Goal: Transaction & Acquisition: Purchase product/service

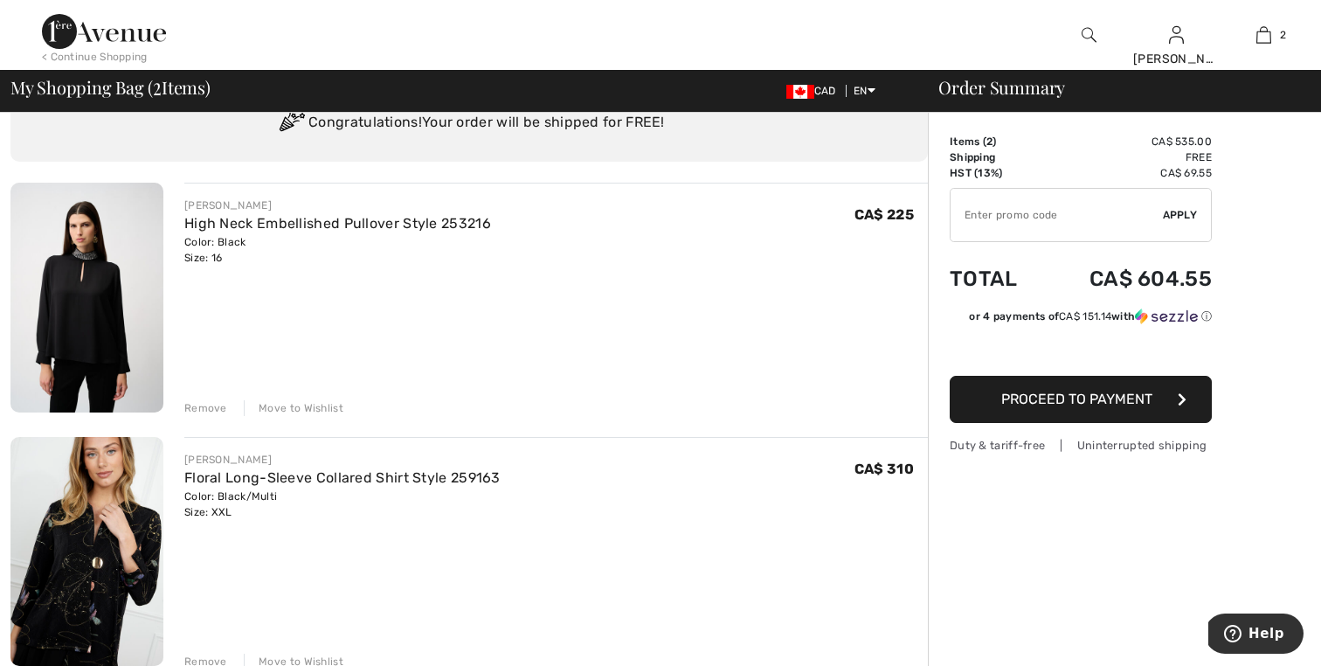
scroll to position [70, 0]
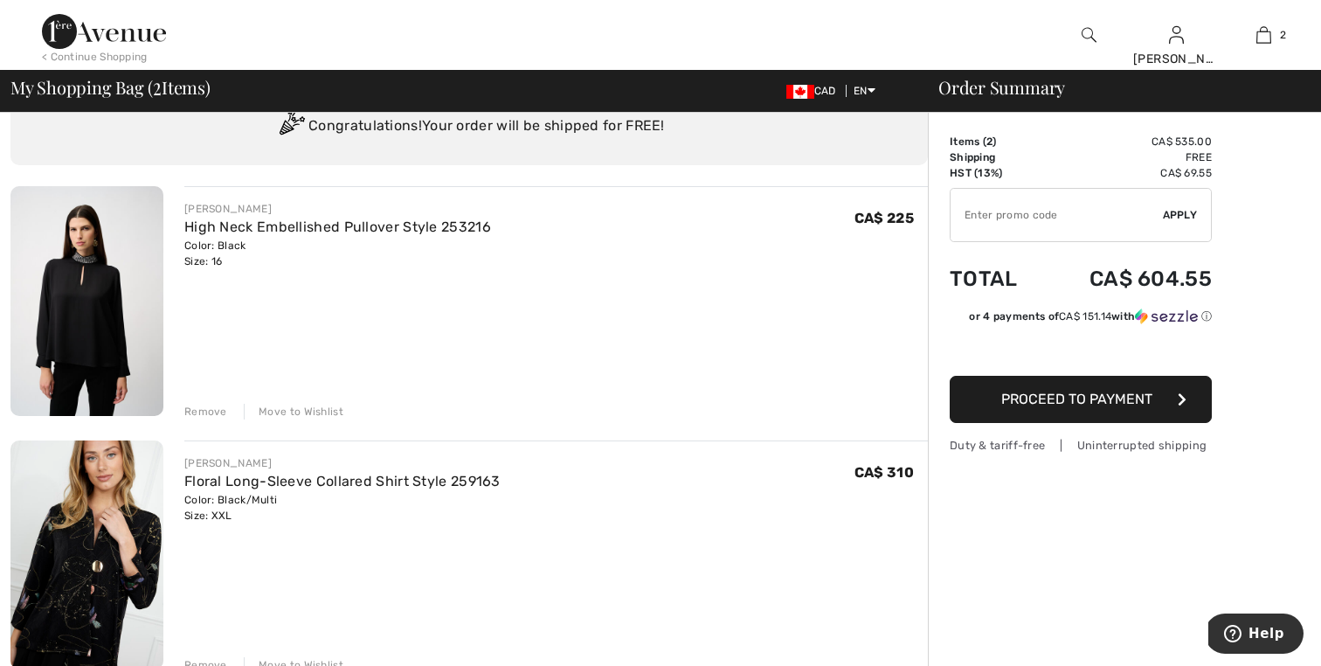
click at [41, 289] on img at bounding box center [86, 301] width 153 height 230
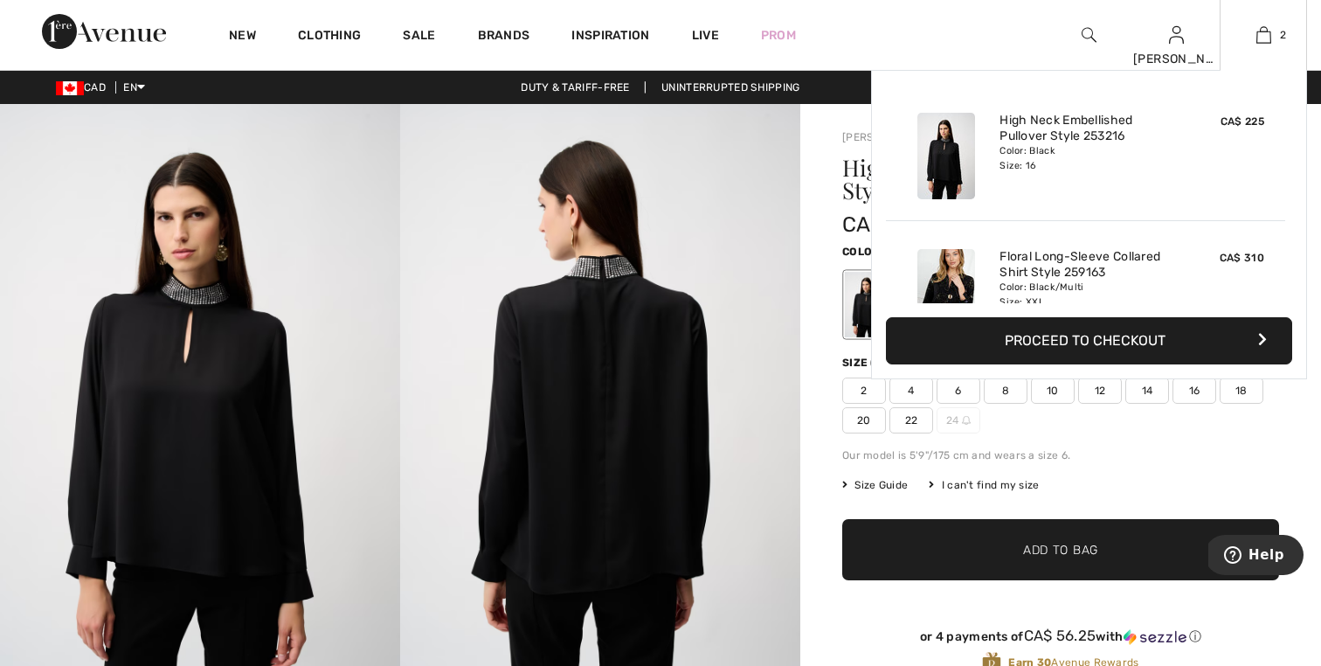
click at [1142, 339] on button "Proceed to Checkout" at bounding box center [1089, 340] width 406 height 47
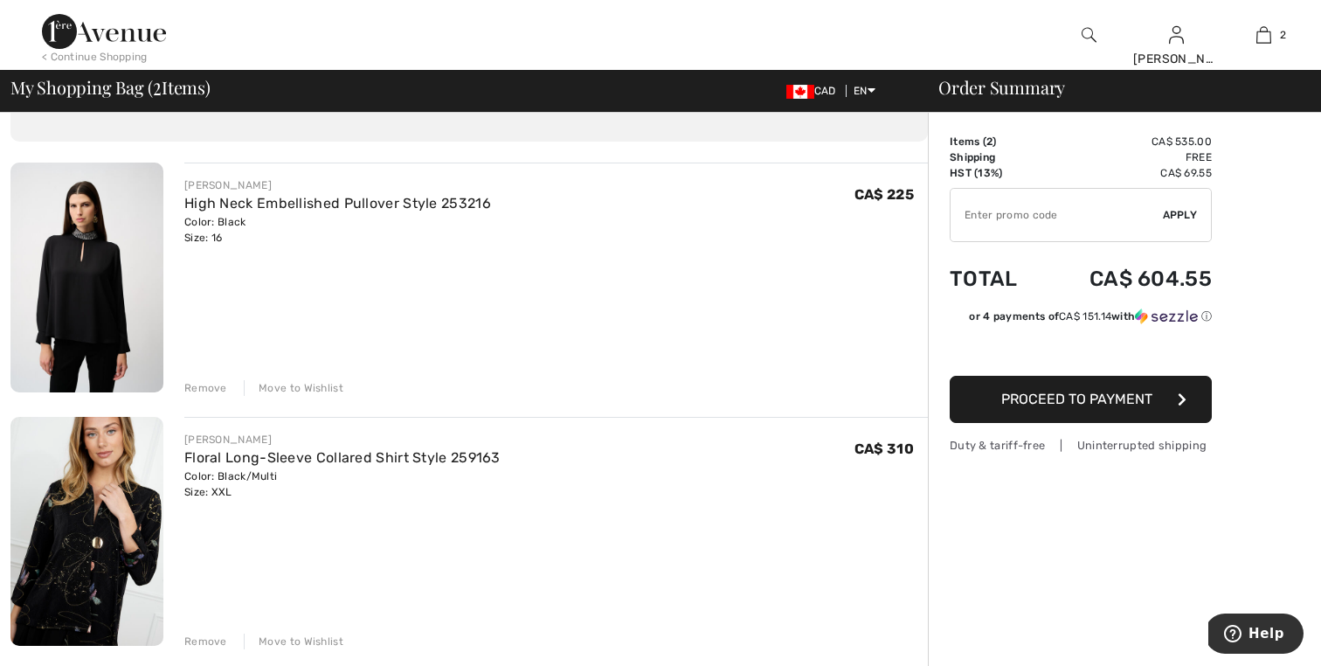
scroll to position [105, 0]
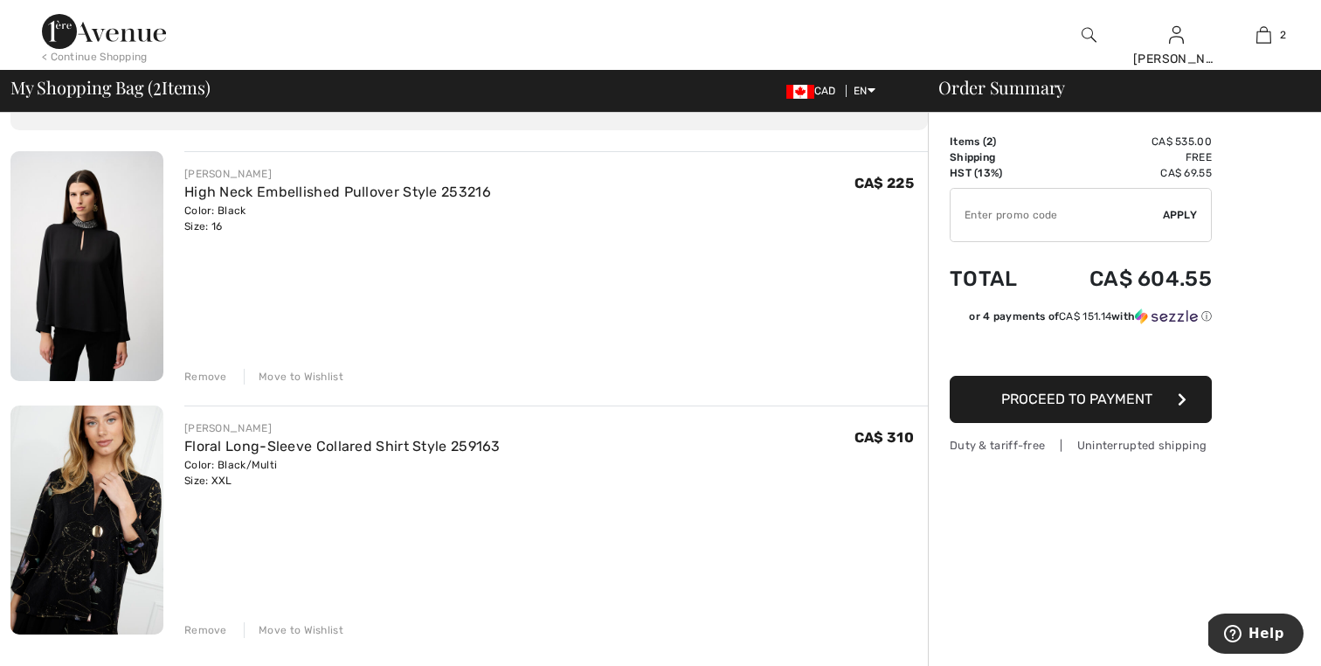
click at [43, 309] on img at bounding box center [86, 266] width 153 height 230
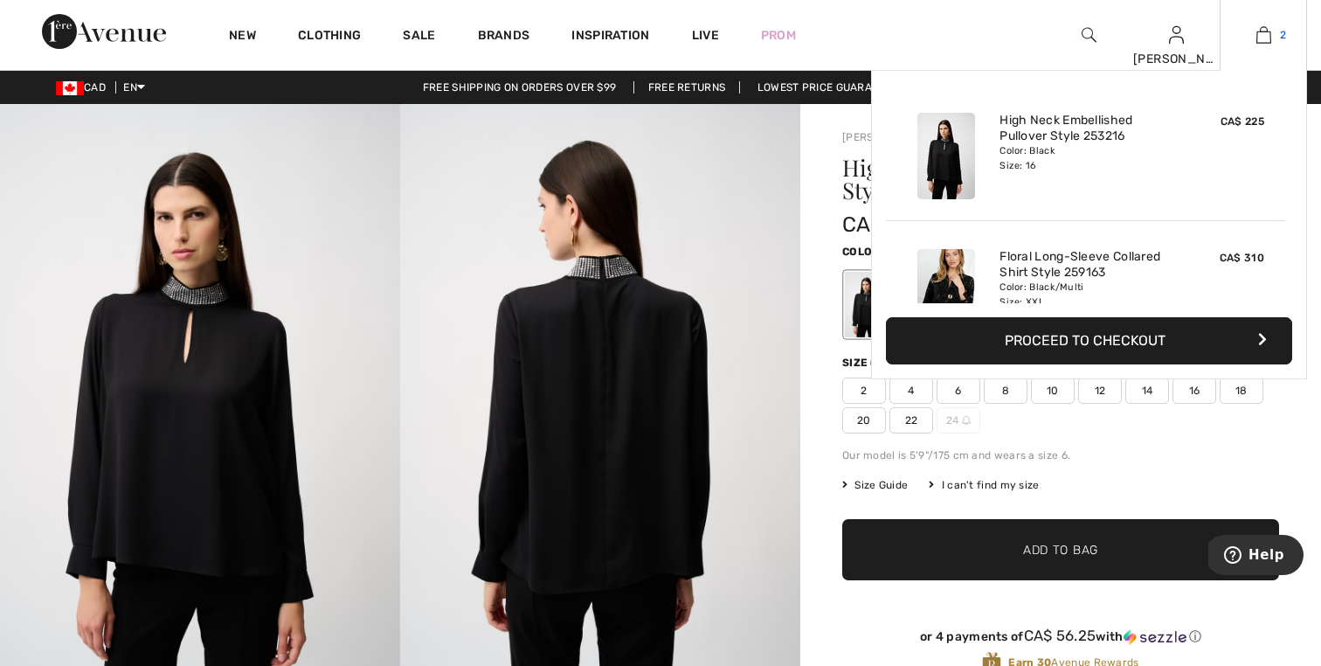
click at [1266, 34] on img at bounding box center [1263, 34] width 15 height 21
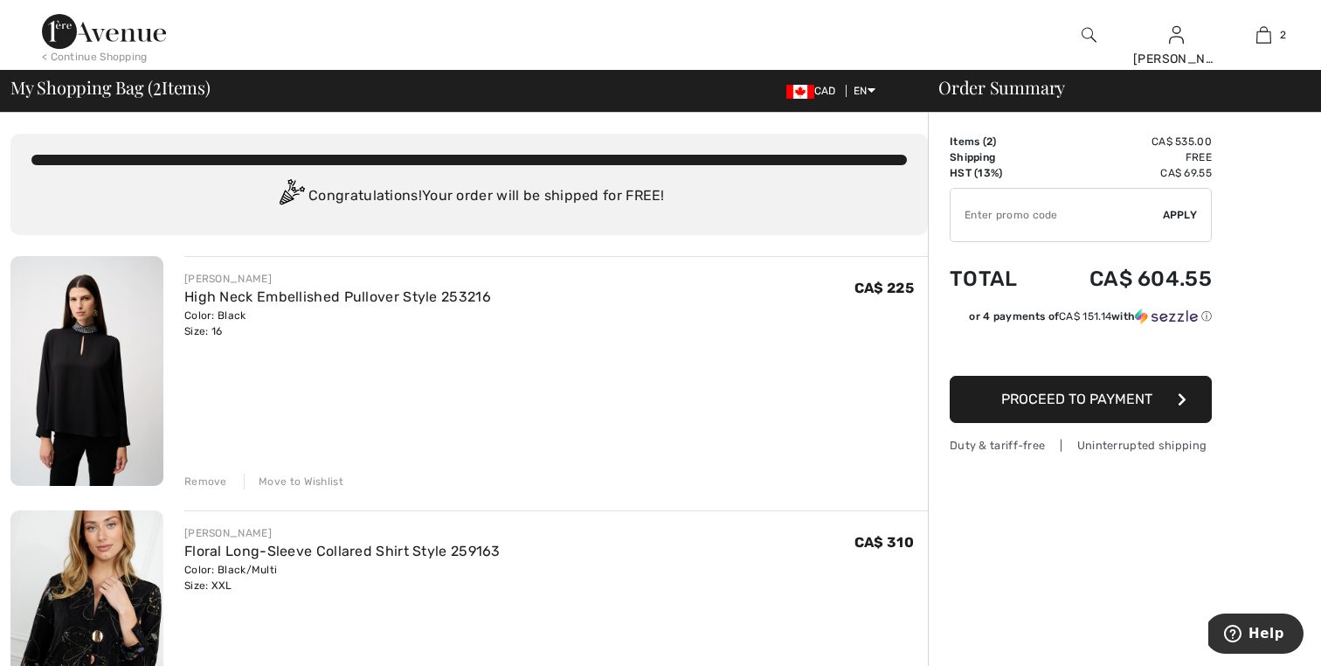
click at [224, 475] on div "Remove" at bounding box center [205, 481] width 43 height 16
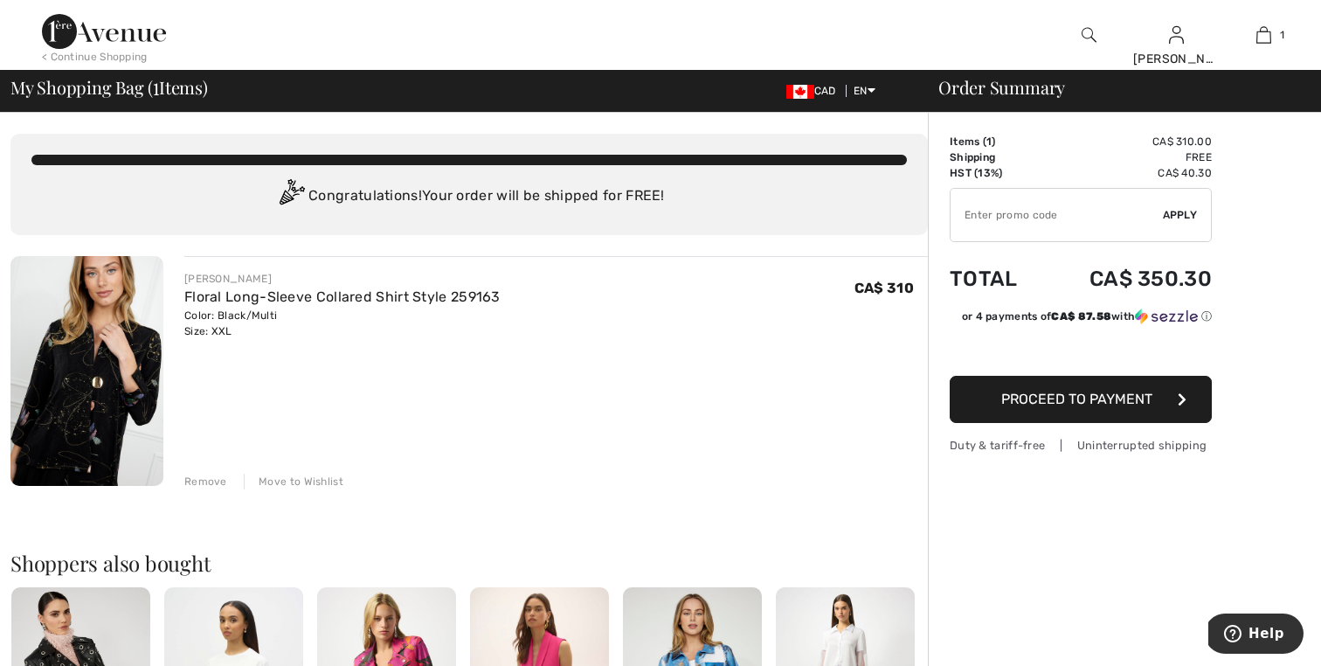
click at [1051, 404] on span "Proceed to Payment" at bounding box center [1076, 398] width 151 height 17
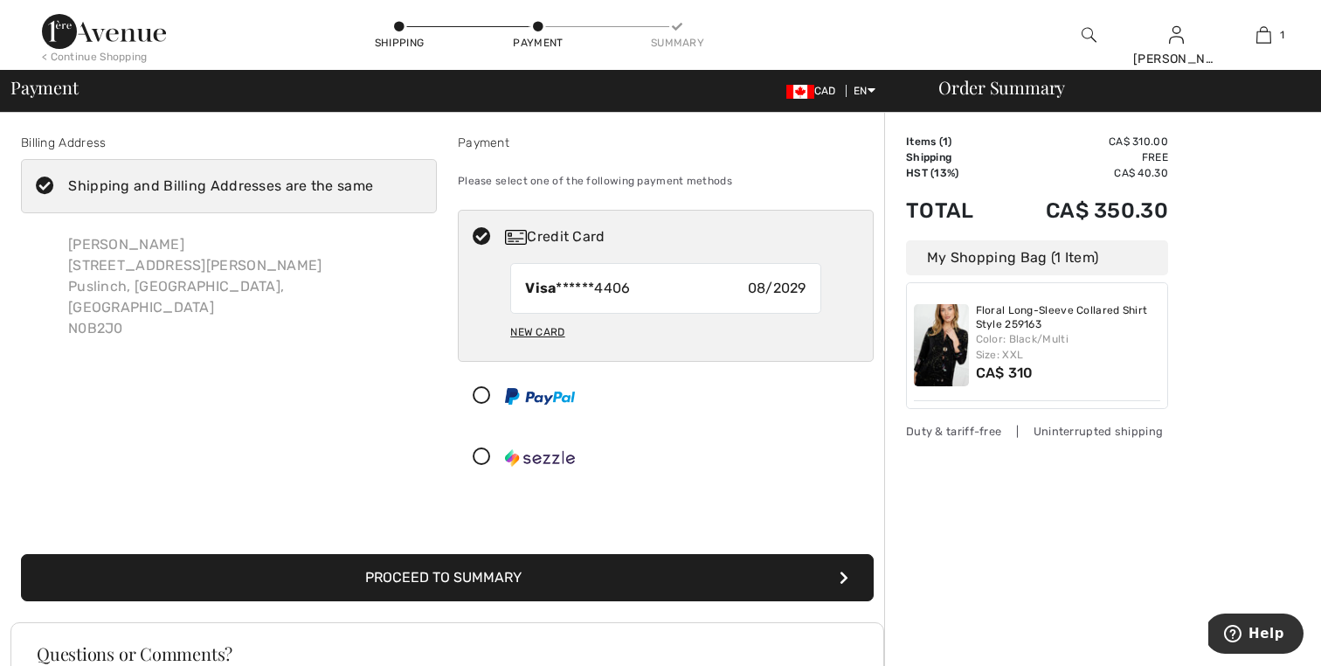
click at [438, 584] on button "Proceed to Summary" at bounding box center [447, 577] width 852 height 47
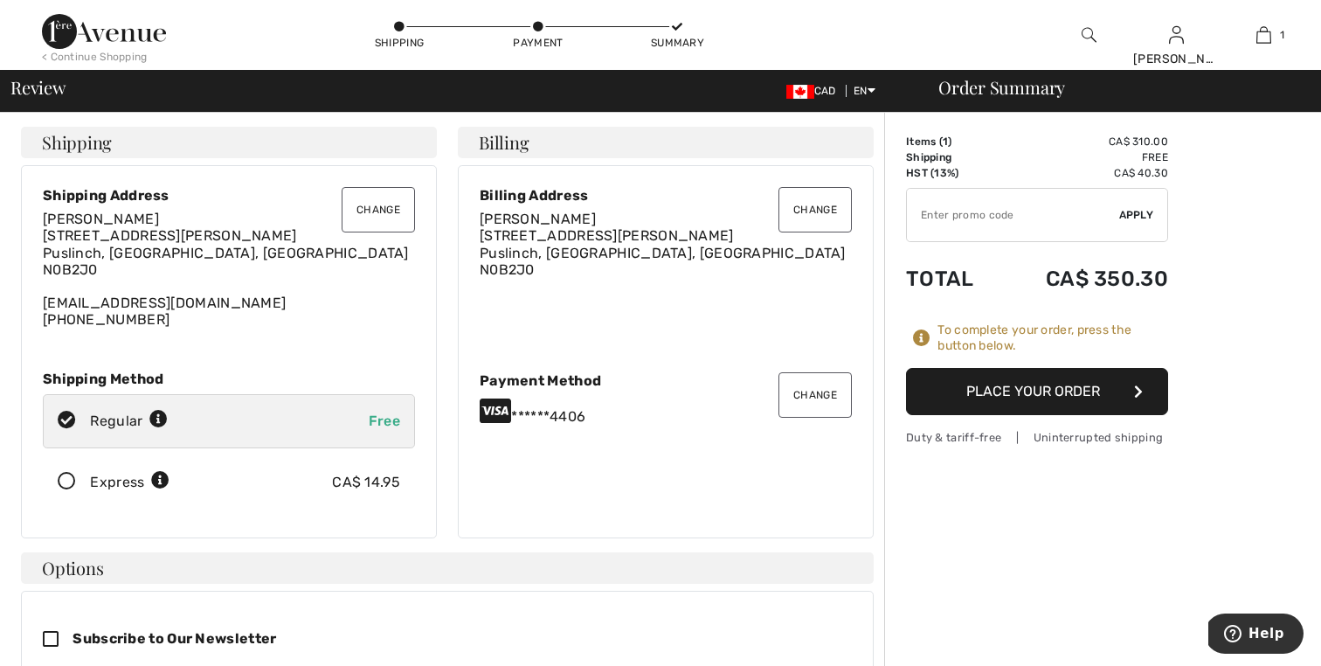
click at [69, 480] on icon at bounding box center [67, 482] width 46 height 18
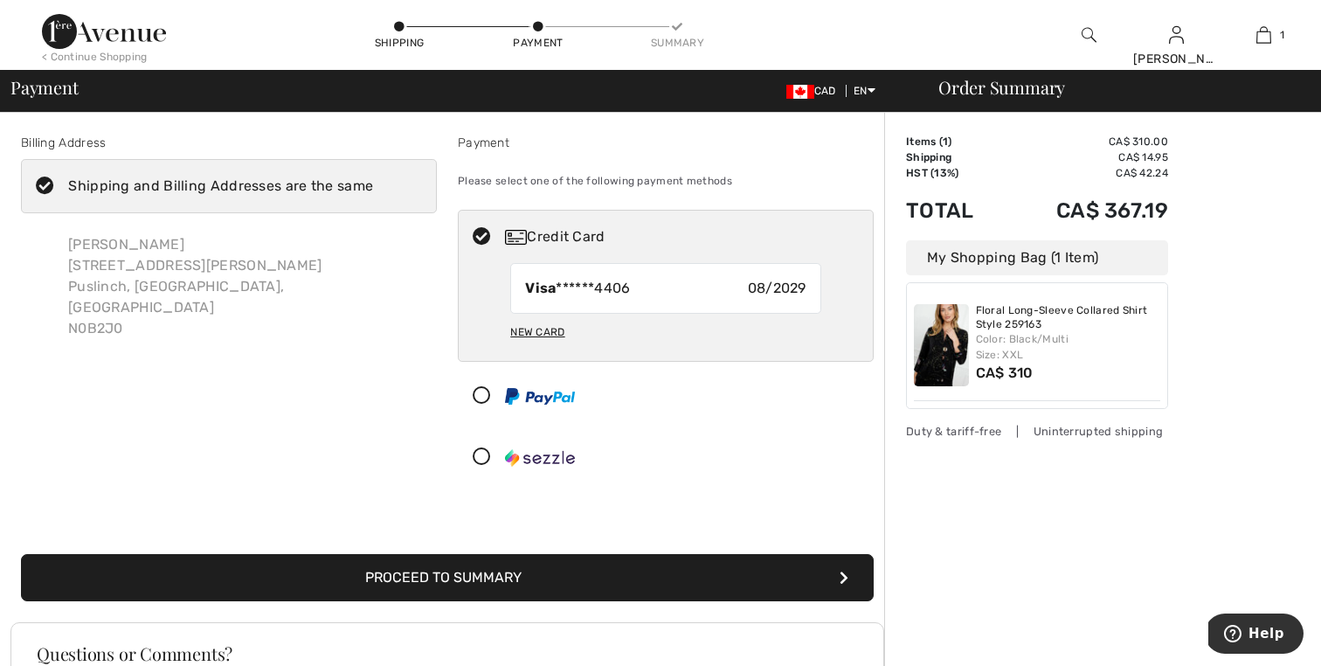
click at [700, 576] on button "Proceed to Summary" at bounding box center [447, 577] width 852 height 47
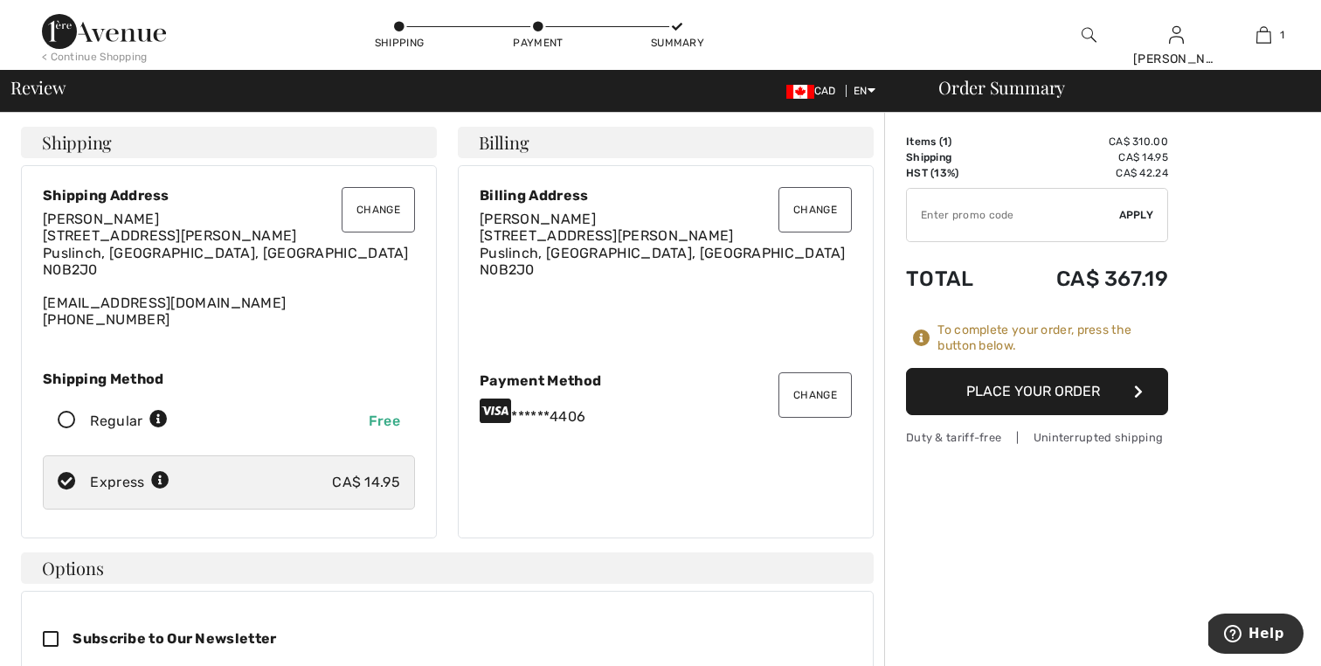
click at [986, 403] on button "Place Your Order" at bounding box center [1037, 391] width 262 height 47
